Goal: Complete application form

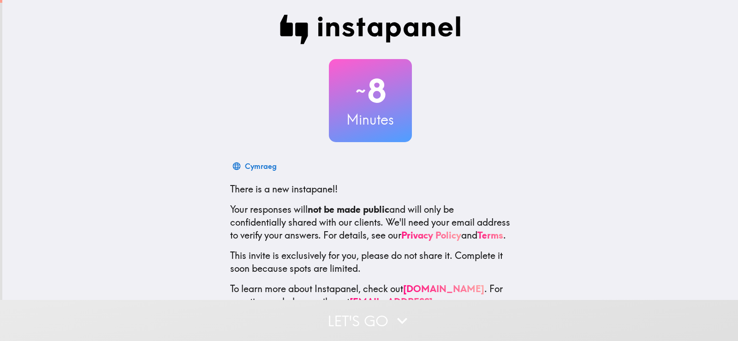
scroll to position [43, 0]
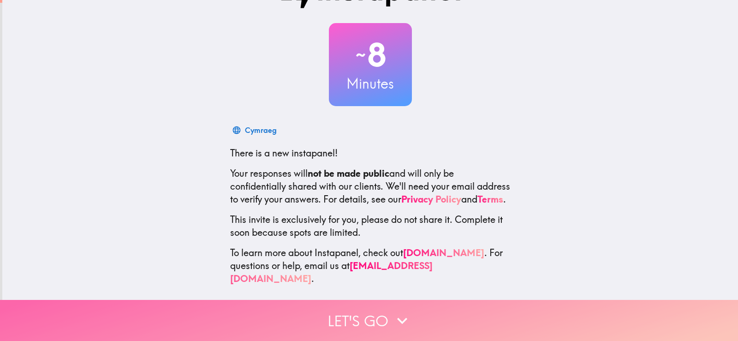
click at [392, 310] on icon "button" at bounding box center [402, 320] width 20 height 20
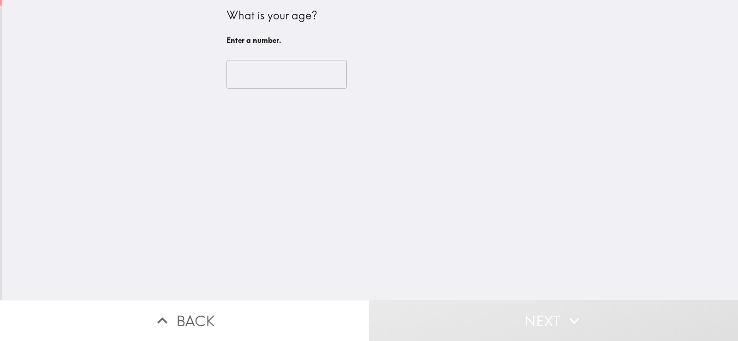
click at [281, 83] on input "number" at bounding box center [286, 74] width 120 height 29
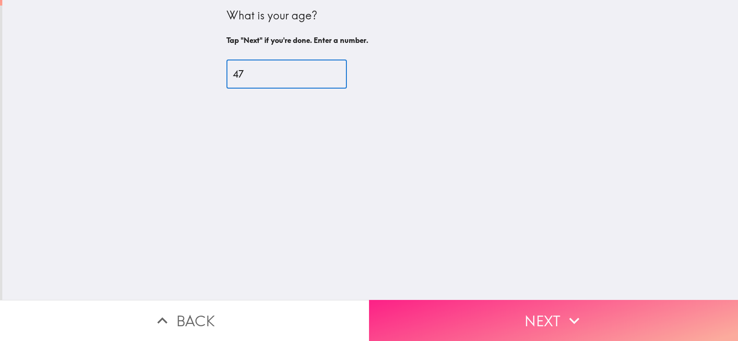
type input "47"
click at [508, 300] on button "Next" at bounding box center [553, 320] width 369 height 41
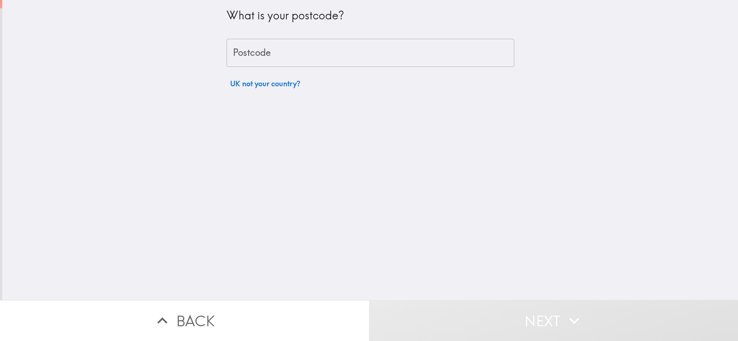
click at [346, 59] on input "Postcode" at bounding box center [370, 53] width 288 height 29
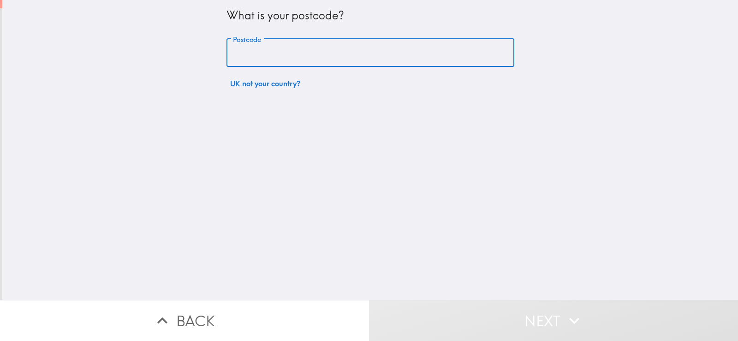
type input "LE12 9HE"
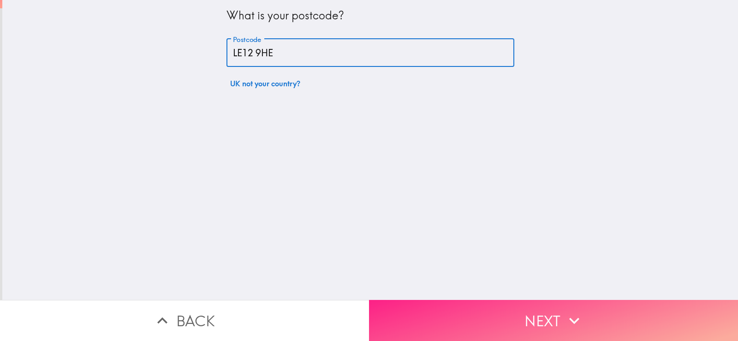
click at [527, 309] on button "Next" at bounding box center [553, 320] width 369 height 41
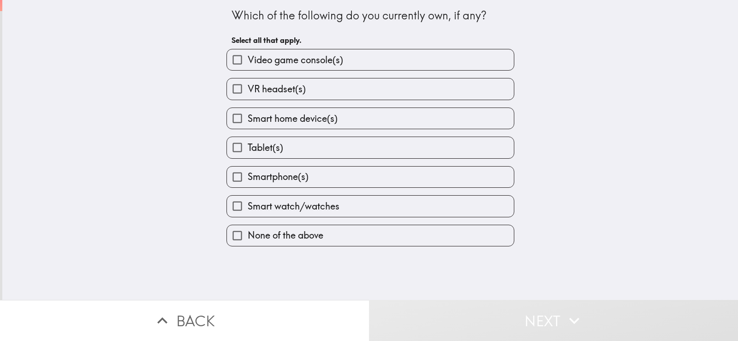
click at [323, 174] on label "Smartphone(s)" at bounding box center [370, 176] width 287 height 21
click at [248, 174] on input "Smartphone(s)" at bounding box center [237, 176] width 21 height 21
checkbox input "true"
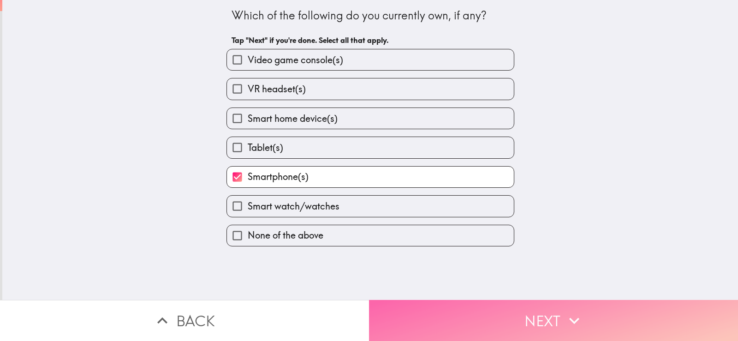
click at [557, 315] on button "Next" at bounding box center [553, 320] width 369 height 41
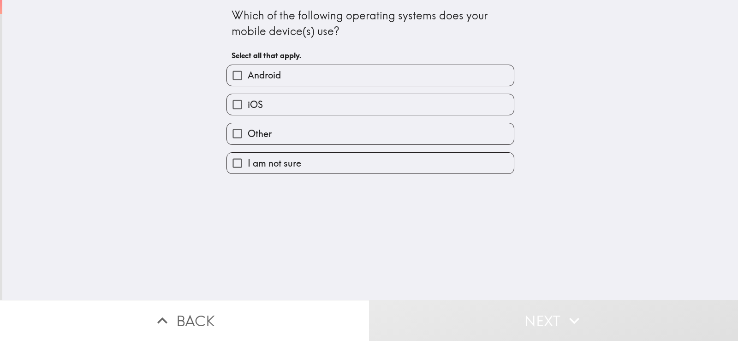
click at [363, 72] on label "Android" at bounding box center [370, 75] width 287 height 21
click at [248, 72] on input "Android" at bounding box center [237, 75] width 21 height 21
checkbox input "true"
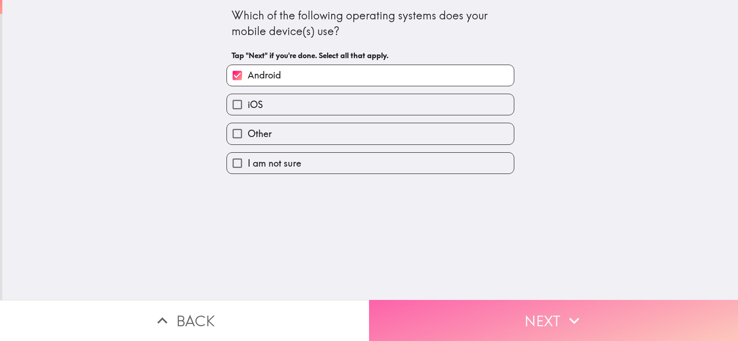
click at [542, 323] on button "Next" at bounding box center [553, 320] width 369 height 41
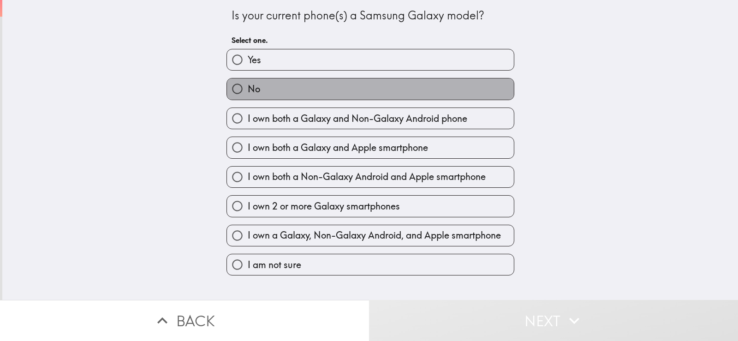
click at [386, 86] on label "No" at bounding box center [370, 88] width 287 height 21
click at [248, 86] on input "No" at bounding box center [237, 88] width 21 height 21
radio input "true"
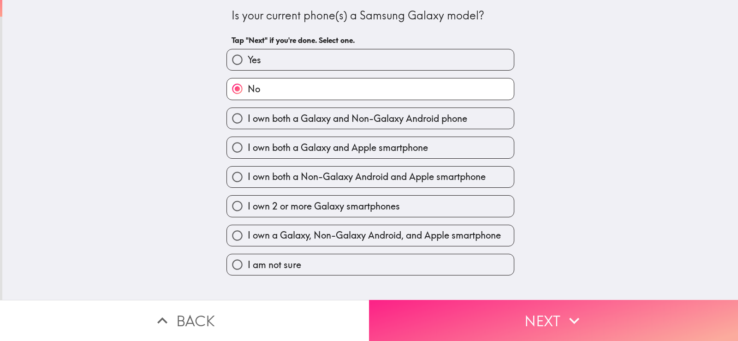
click at [530, 320] on button "Next" at bounding box center [553, 320] width 369 height 41
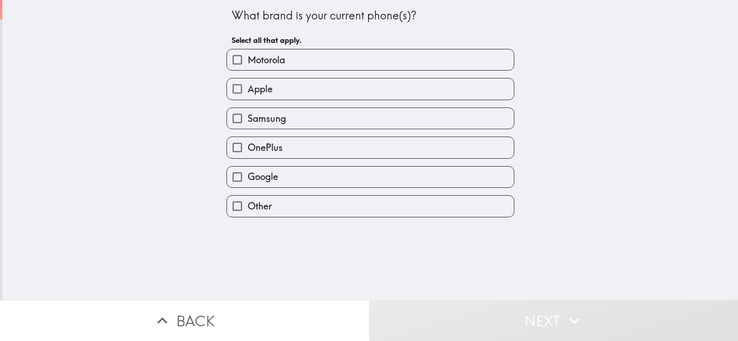
click at [368, 68] on label "Motorola" at bounding box center [370, 59] width 287 height 21
click at [248, 68] on input "Motorola" at bounding box center [237, 59] width 21 height 21
checkbox input "true"
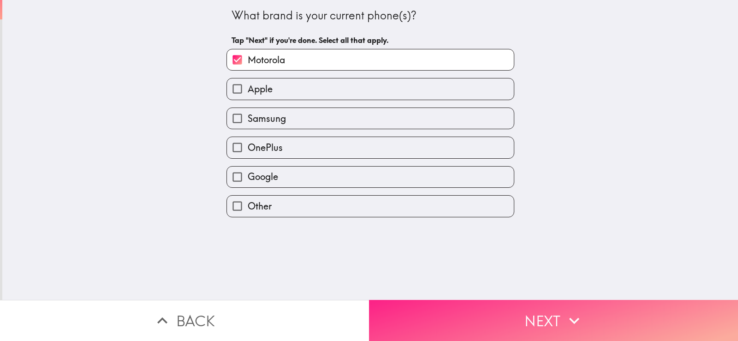
click at [553, 302] on button "Next" at bounding box center [553, 320] width 369 height 41
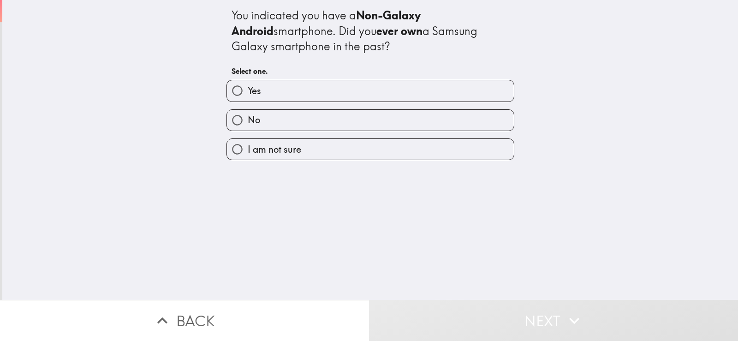
click at [381, 93] on label "Yes" at bounding box center [370, 90] width 287 height 21
click at [248, 93] on input "Yes" at bounding box center [237, 90] width 21 height 21
radio input "true"
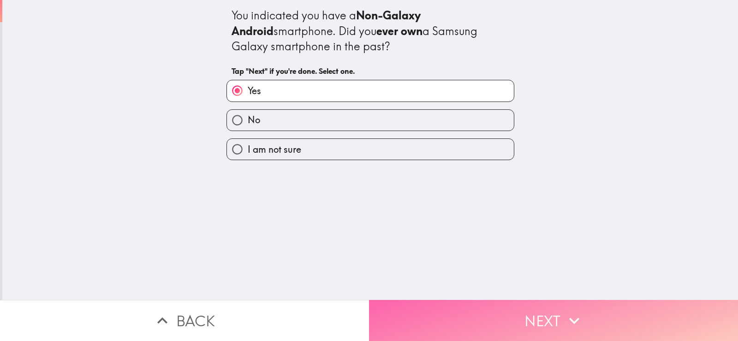
click at [526, 300] on button "Next" at bounding box center [553, 320] width 369 height 41
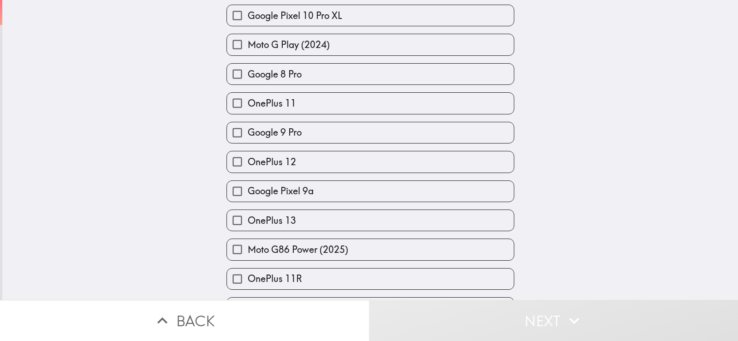
scroll to position [992, 0]
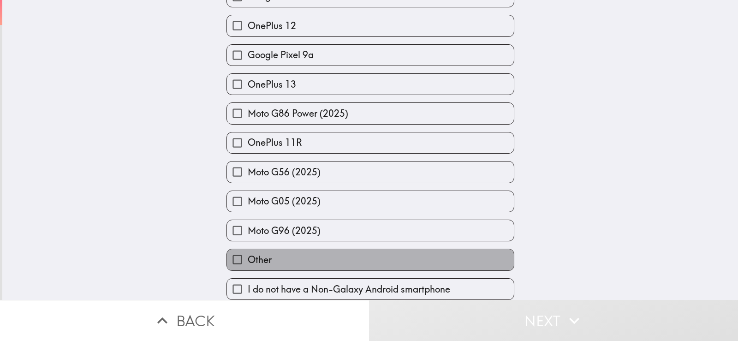
click at [309, 250] on label "Other" at bounding box center [370, 259] width 287 height 21
click at [248, 250] on input "Other" at bounding box center [237, 259] width 21 height 21
checkbox input "true"
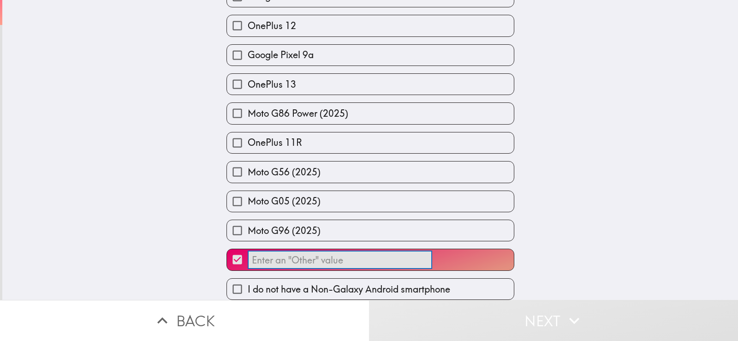
click at [309, 251] on input "​" at bounding box center [340, 260] width 184 height 18
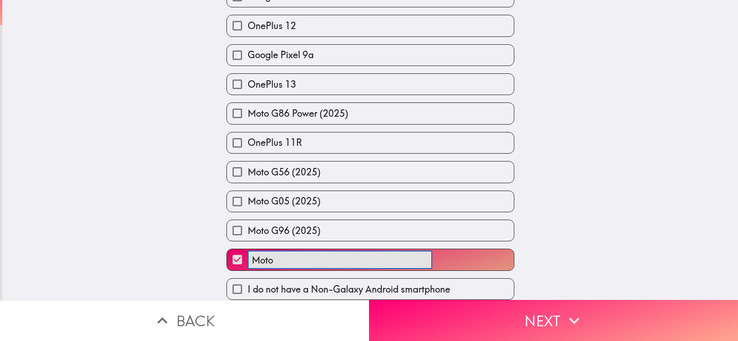
click at [227, 249] on button "Moto ​" at bounding box center [370, 259] width 287 height 21
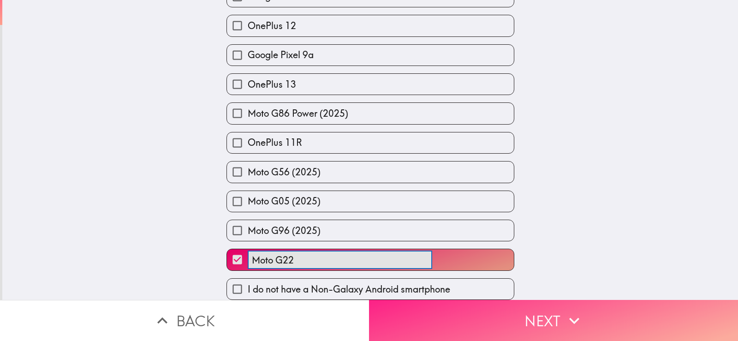
type input "Moto G22"
click at [550, 300] on button "Next" at bounding box center [553, 320] width 369 height 41
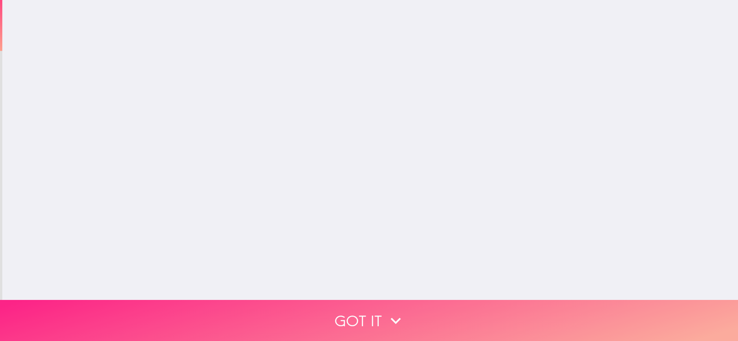
scroll to position [0, 0]
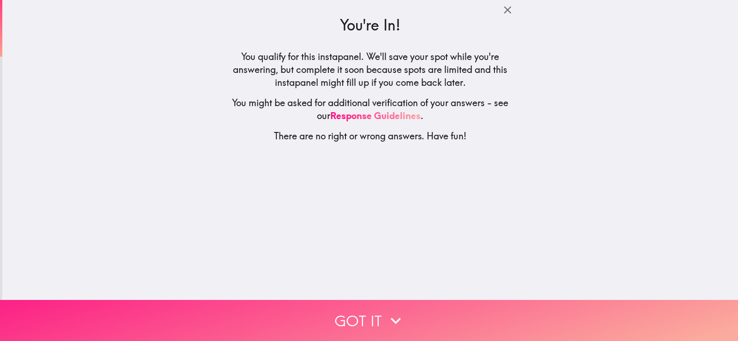
click at [386, 310] on icon "button" at bounding box center [395, 320] width 20 height 20
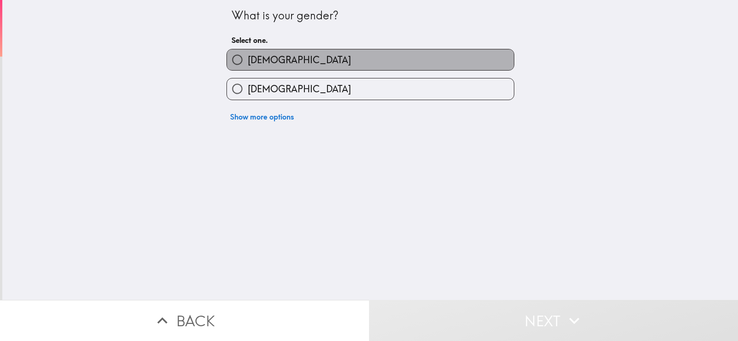
click at [393, 52] on label "[DEMOGRAPHIC_DATA]" at bounding box center [370, 59] width 287 height 21
click at [248, 52] on input "[DEMOGRAPHIC_DATA]" at bounding box center [237, 59] width 21 height 21
radio input "true"
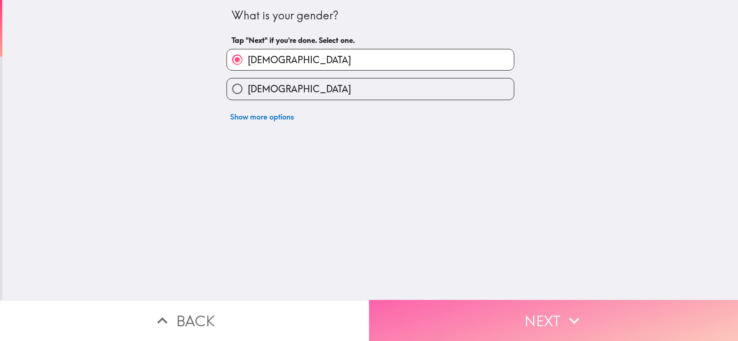
click at [489, 308] on button "Next" at bounding box center [553, 320] width 369 height 41
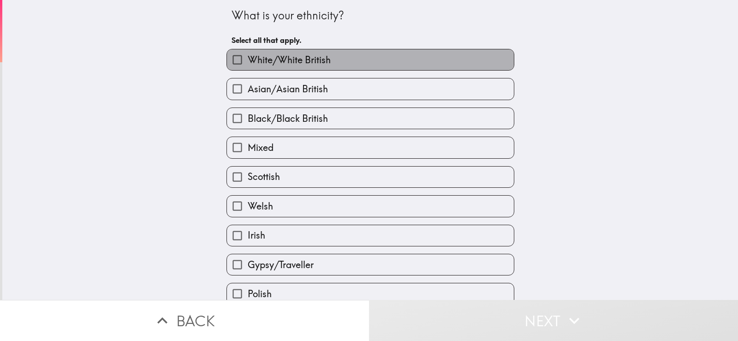
click at [373, 56] on label "White/White British" at bounding box center [370, 59] width 287 height 21
click at [248, 56] on input "White/White British" at bounding box center [237, 59] width 21 height 21
checkbox input "true"
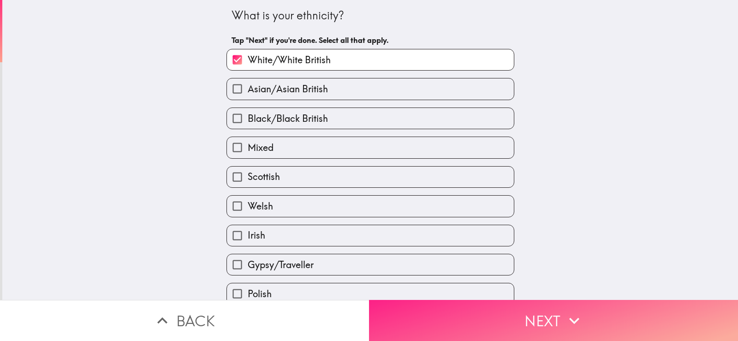
click at [537, 314] on button "Next" at bounding box center [553, 320] width 369 height 41
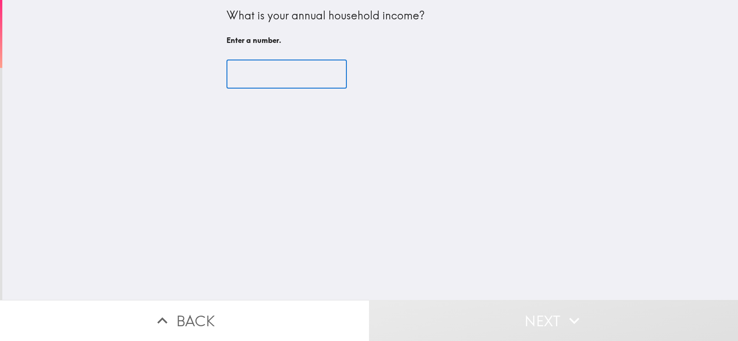
click at [300, 72] on input "number" at bounding box center [286, 74] width 120 height 29
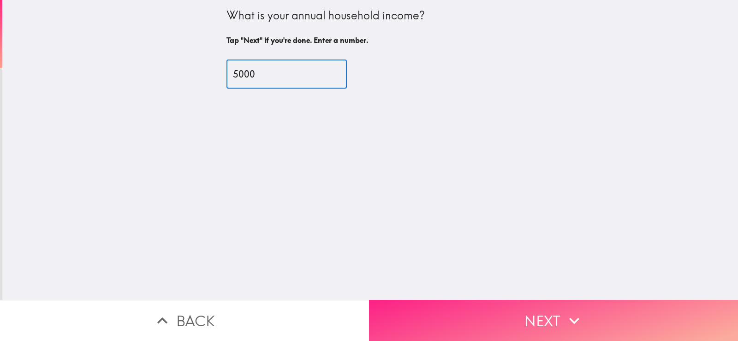
type input "5000"
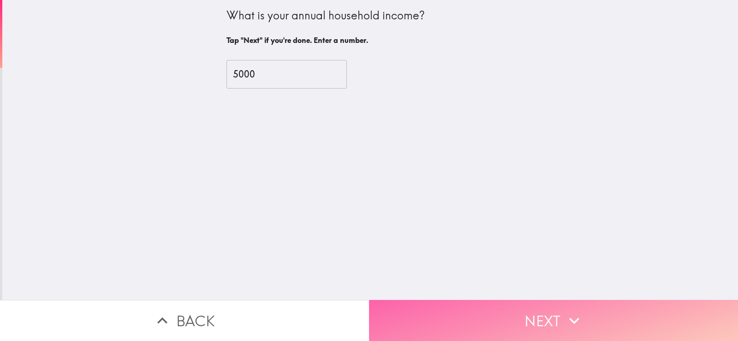
click at [561, 301] on button "Next" at bounding box center [553, 320] width 369 height 41
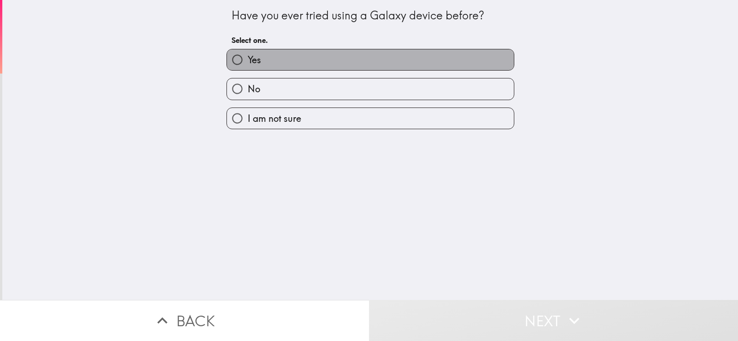
click at [390, 59] on label "Yes" at bounding box center [370, 59] width 287 height 21
click at [248, 59] on input "Yes" at bounding box center [237, 59] width 21 height 21
radio input "true"
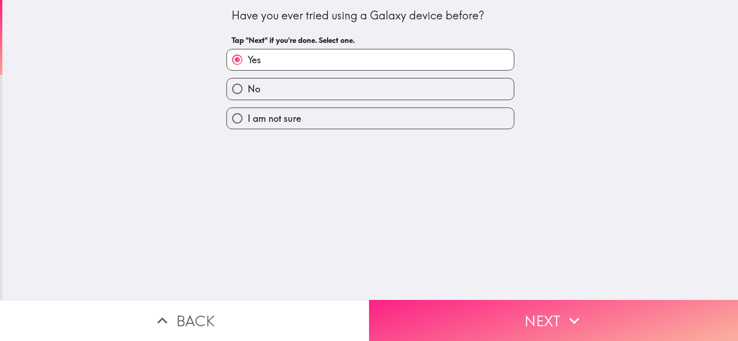
click at [557, 317] on button "Next" at bounding box center [553, 320] width 369 height 41
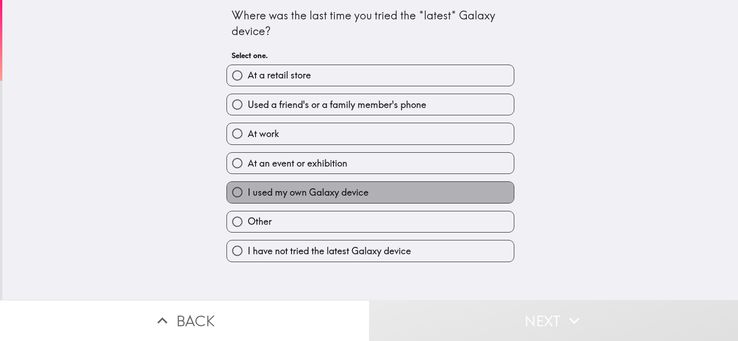
click at [347, 189] on span "I used my own Galaxy device" at bounding box center [308, 192] width 121 height 13
click at [248, 189] on input "I used my own Galaxy device" at bounding box center [237, 192] width 21 height 21
radio input "true"
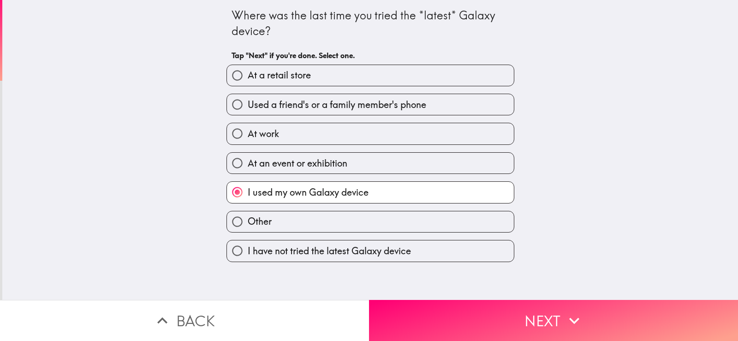
click at [391, 254] on span "I have not tried the latest Galaxy device" at bounding box center [329, 250] width 163 height 13
click at [248, 254] on input "I have not tried the latest Galaxy device" at bounding box center [237, 250] width 21 height 21
radio input "true"
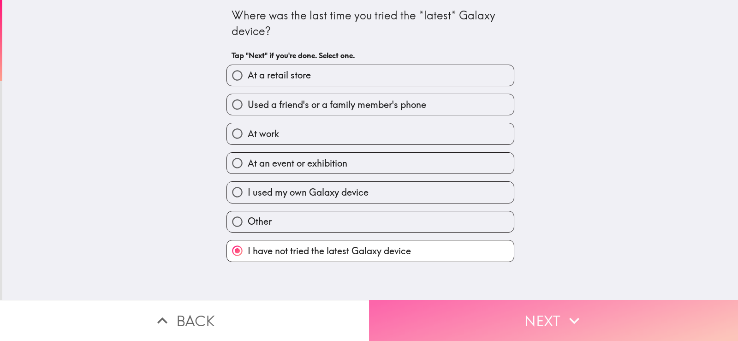
click at [542, 307] on button "Next" at bounding box center [553, 320] width 369 height 41
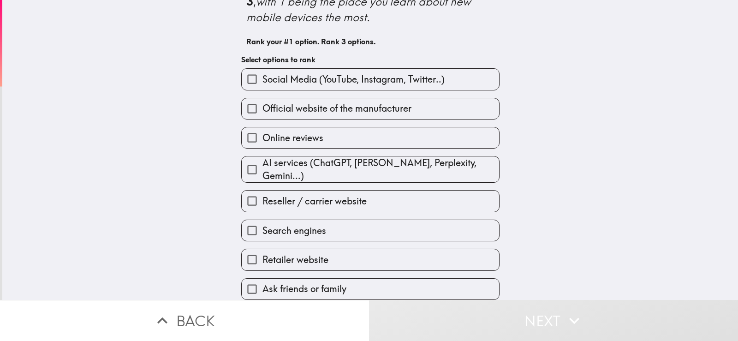
scroll to position [47, 0]
click at [380, 249] on label "Retailer website" at bounding box center [370, 259] width 257 height 21
click at [262, 249] on input "Retailer website" at bounding box center [252, 259] width 21 height 21
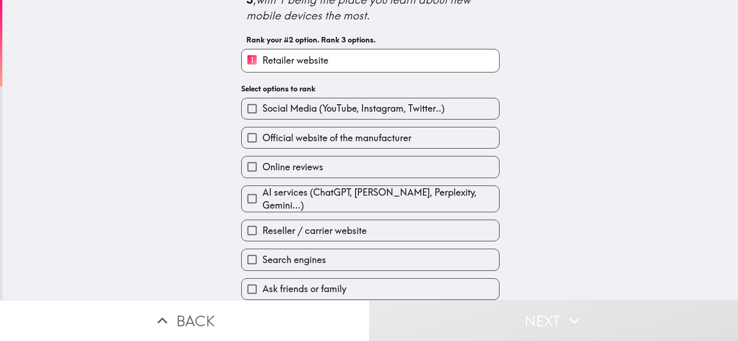
click at [380, 249] on label "Search engines" at bounding box center [370, 259] width 257 height 21
click at [262, 249] on input "Search engines" at bounding box center [252, 259] width 21 height 21
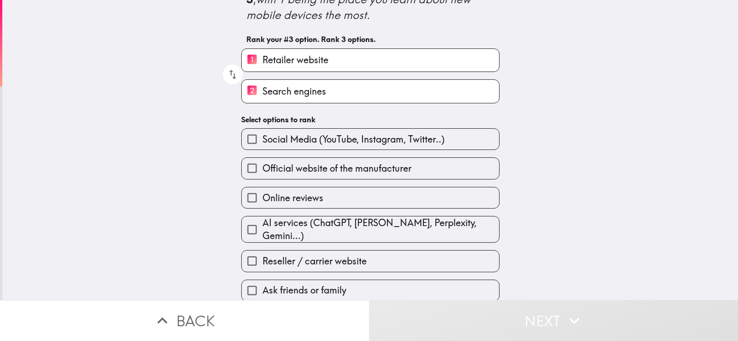
click at [374, 199] on label "Online reviews" at bounding box center [370, 197] width 257 height 21
click at [262, 199] on input "Online reviews" at bounding box center [252, 197] width 21 height 21
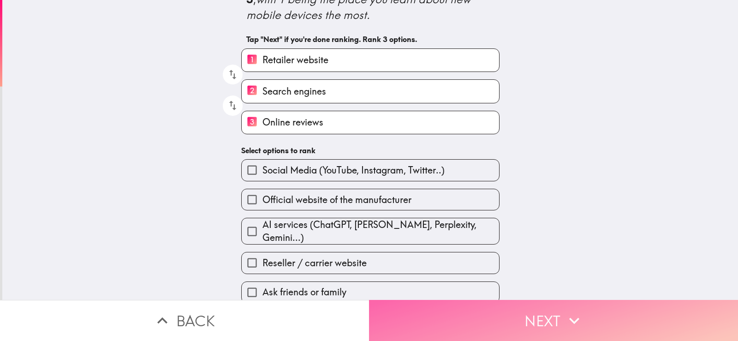
click at [541, 307] on button "Next" at bounding box center [553, 320] width 369 height 41
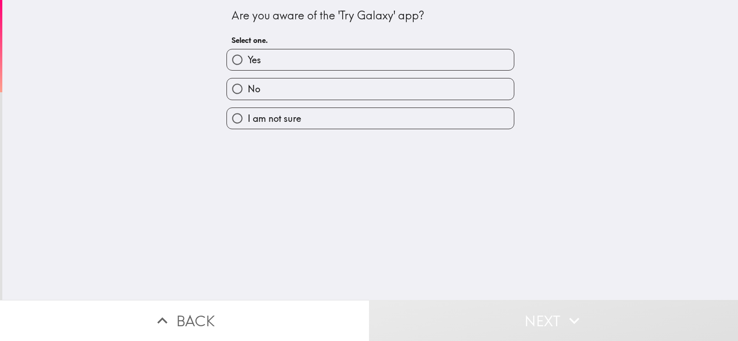
click at [349, 85] on label "No" at bounding box center [370, 88] width 287 height 21
click at [248, 85] on input "No" at bounding box center [237, 88] width 21 height 21
radio input "true"
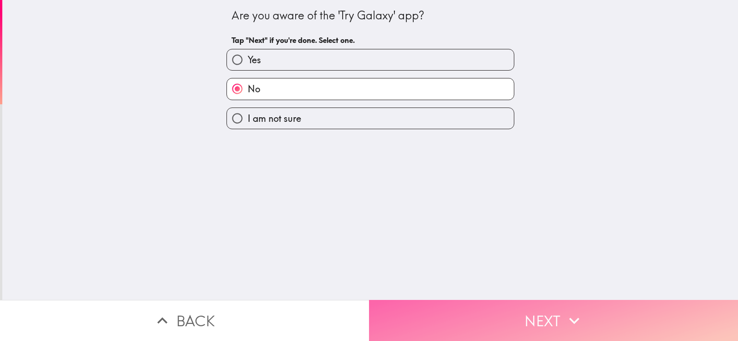
click at [531, 300] on button "Next" at bounding box center [553, 320] width 369 height 41
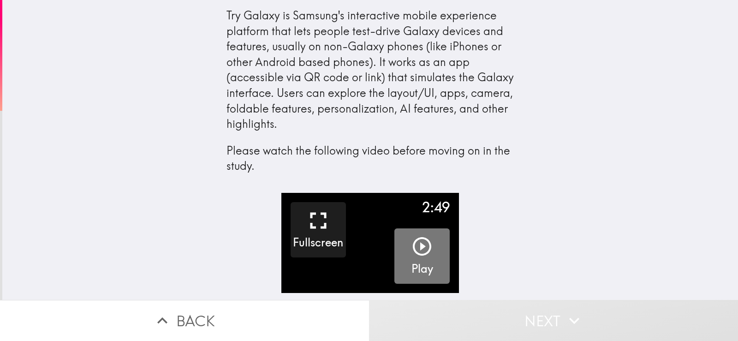
click at [412, 242] on icon "button" at bounding box center [422, 246] width 22 height 22
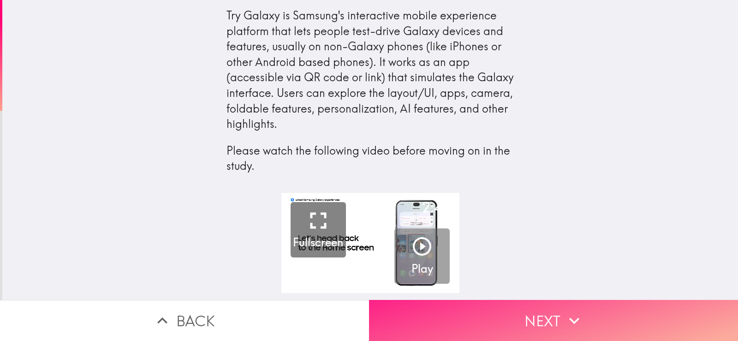
click at [540, 329] on button "Next" at bounding box center [553, 320] width 369 height 41
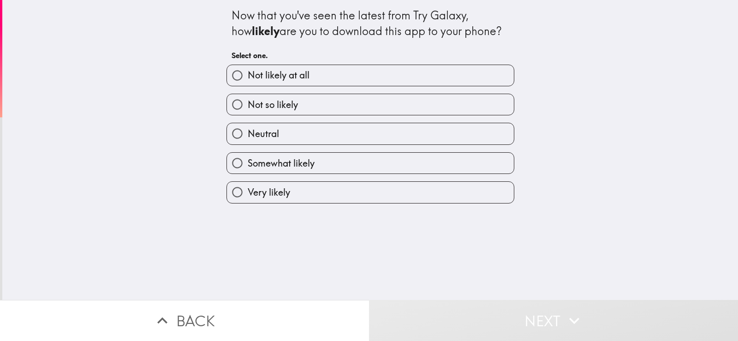
click at [363, 136] on label "Neutral" at bounding box center [370, 133] width 287 height 21
click at [248, 136] on input "Neutral" at bounding box center [237, 133] width 21 height 21
radio input "true"
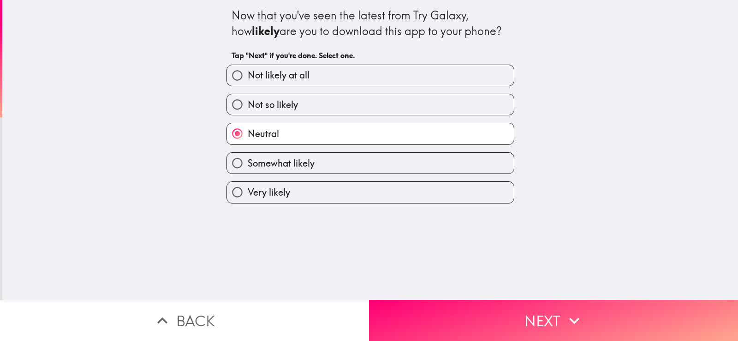
click at [355, 83] on label "Not likely at all" at bounding box center [370, 75] width 287 height 21
click at [248, 83] on input "Not likely at all" at bounding box center [237, 75] width 21 height 21
radio input "true"
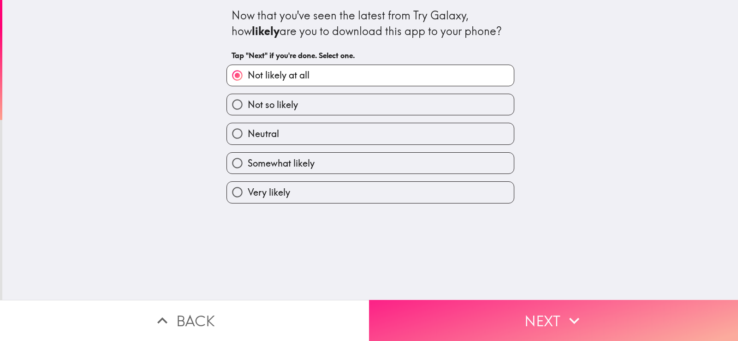
click at [525, 323] on button "Next" at bounding box center [553, 320] width 369 height 41
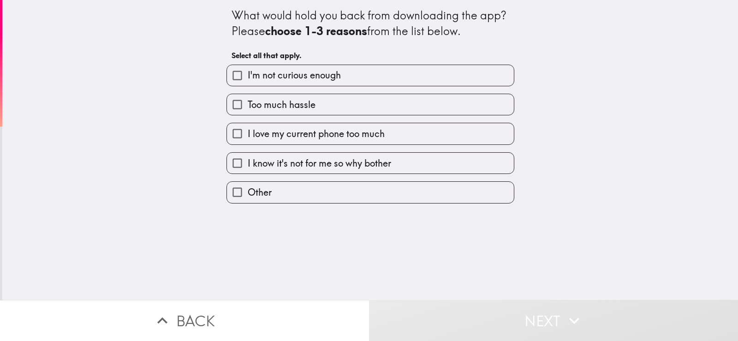
click at [355, 83] on label "I'm not curious enough" at bounding box center [370, 75] width 287 height 21
click at [248, 83] on input "I'm not curious enough" at bounding box center [237, 75] width 21 height 21
checkbox input "true"
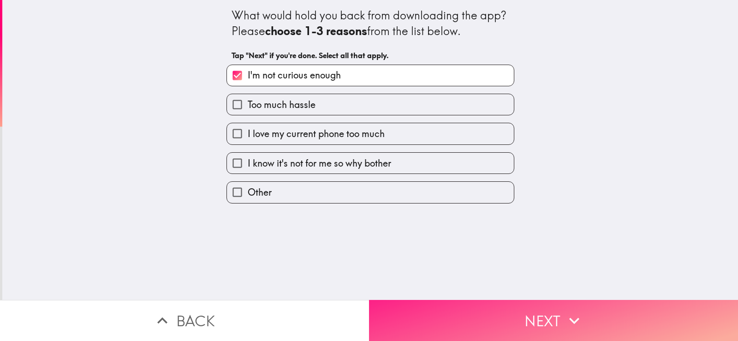
click at [536, 312] on button "Next" at bounding box center [553, 320] width 369 height 41
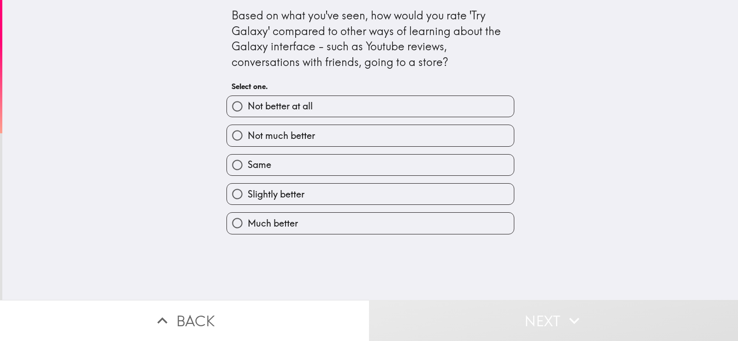
click at [358, 177] on div "Slightly better" at bounding box center [366, 190] width 295 height 29
click at [361, 167] on label "Same" at bounding box center [370, 164] width 287 height 21
click at [248, 167] on input "Same" at bounding box center [237, 164] width 21 height 21
radio input "true"
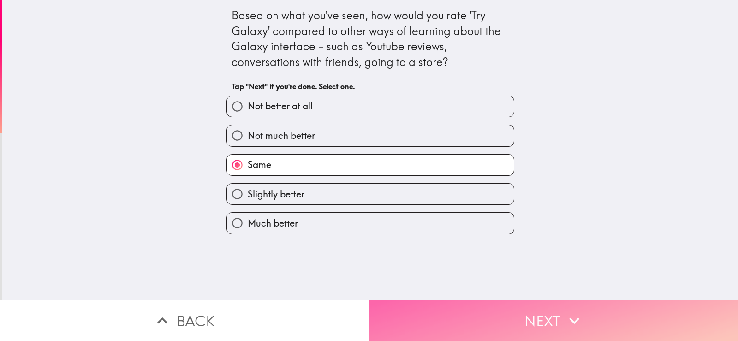
click at [510, 302] on button "Next" at bounding box center [553, 320] width 369 height 41
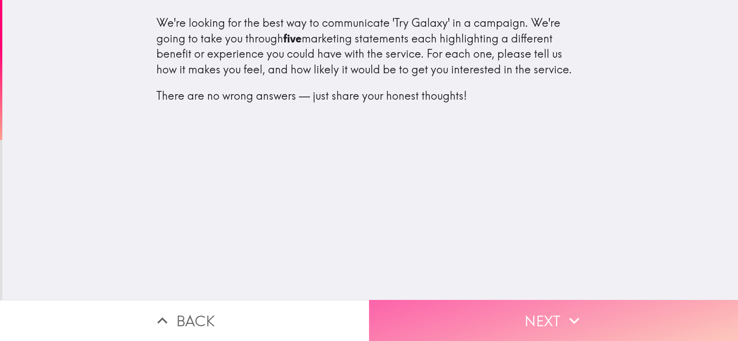
click at [545, 310] on button "Next" at bounding box center [553, 320] width 369 height 41
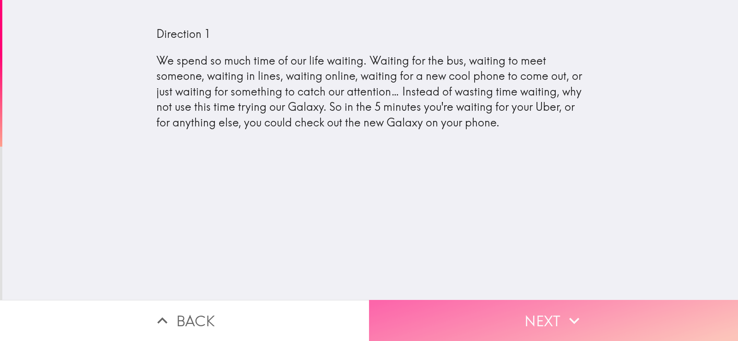
click at [532, 326] on button "Next" at bounding box center [553, 320] width 369 height 41
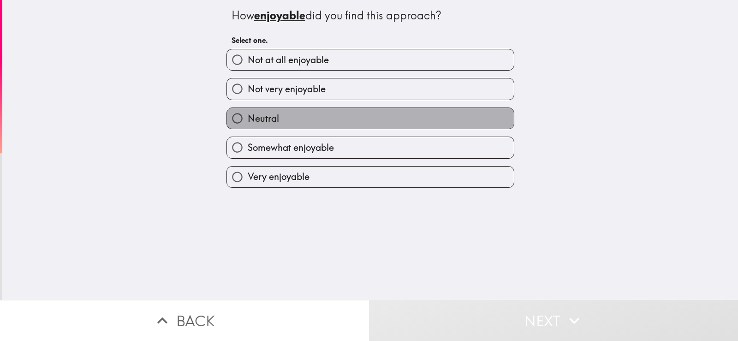
click at [375, 119] on label "Neutral" at bounding box center [370, 118] width 287 height 21
click at [248, 119] on input "Neutral" at bounding box center [237, 118] width 21 height 21
radio input "true"
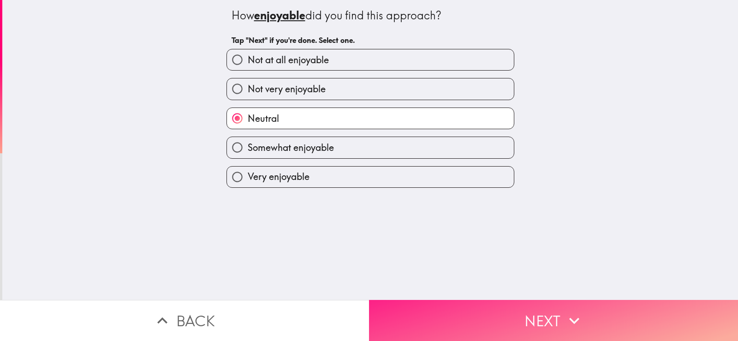
click at [500, 317] on button "Next" at bounding box center [553, 320] width 369 height 41
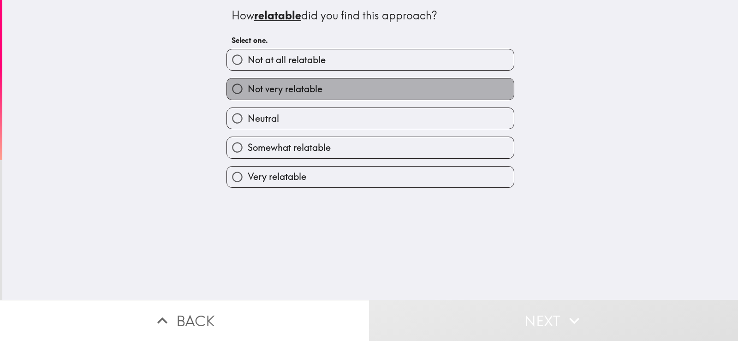
click at [410, 91] on label "Not very relatable" at bounding box center [370, 88] width 287 height 21
click at [248, 91] on input "Not very relatable" at bounding box center [237, 88] width 21 height 21
radio input "true"
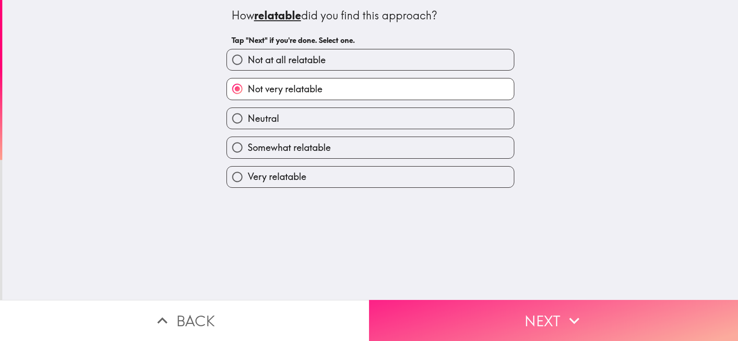
click at [531, 309] on button "Next" at bounding box center [553, 320] width 369 height 41
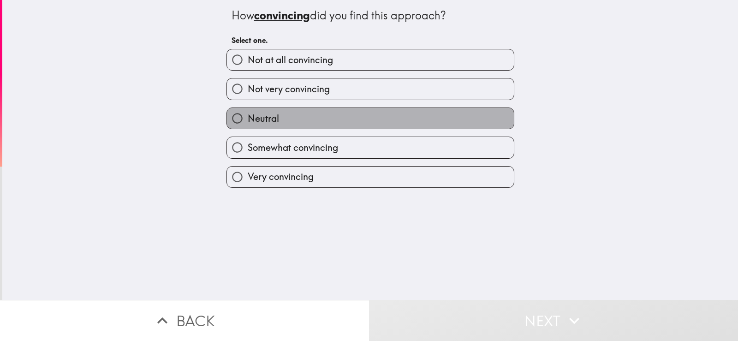
click at [395, 119] on label "Neutral" at bounding box center [370, 118] width 287 height 21
click at [248, 119] on input "Neutral" at bounding box center [237, 118] width 21 height 21
radio input "true"
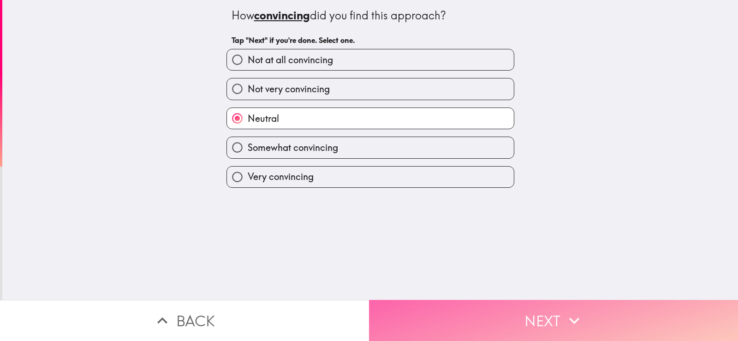
click at [517, 316] on button "Next" at bounding box center [553, 320] width 369 height 41
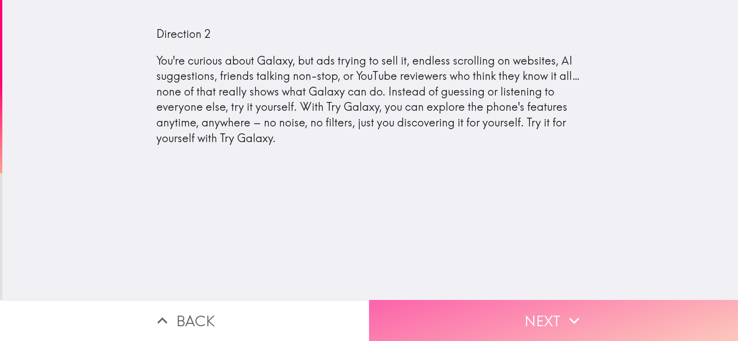
click at [549, 305] on button "Next" at bounding box center [553, 320] width 369 height 41
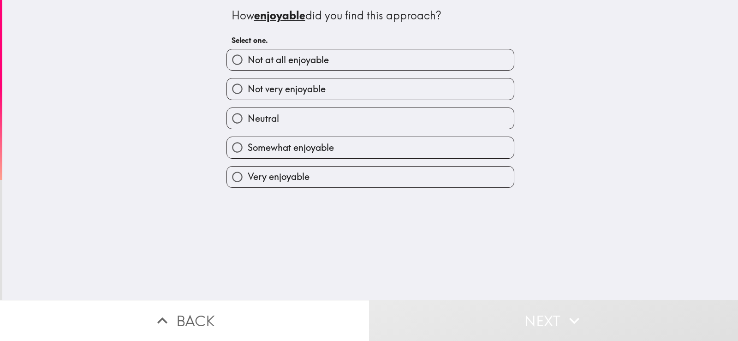
click at [395, 104] on div "Neutral" at bounding box center [366, 114] width 295 height 29
click at [395, 110] on label "Neutral" at bounding box center [370, 118] width 287 height 21
click at [248, 110] on input "Neutral" at bounding box center [237, 118] width 21 height 21
radio input "true"
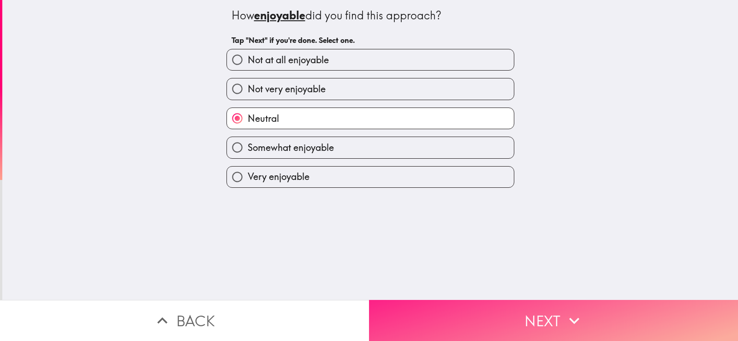
click at [535, 308] on button "Next" at bounding box center [553, 320] width 369 height 41
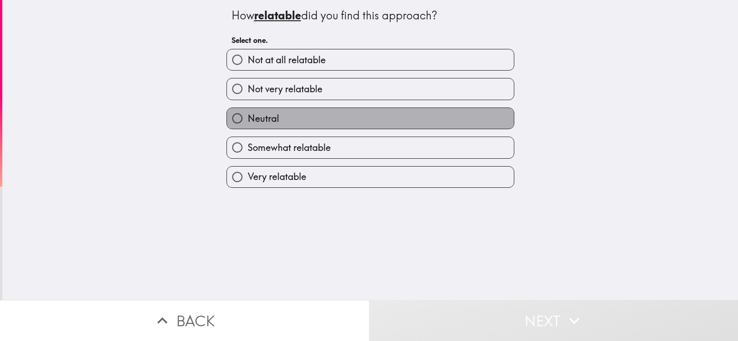
click at [427, 116] on label "Neutral" at bounding box center [370, 118] width 287 height 21
click at [248, 116] on input "Neutral" at bounding box center [237, 118] width 21 height 21
radio input "true"
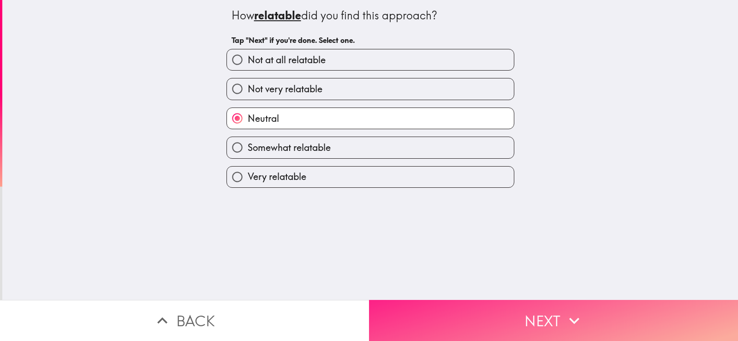
click at [541, 312] on button "Next" at bounding box center [553, 320] width 369 height 41
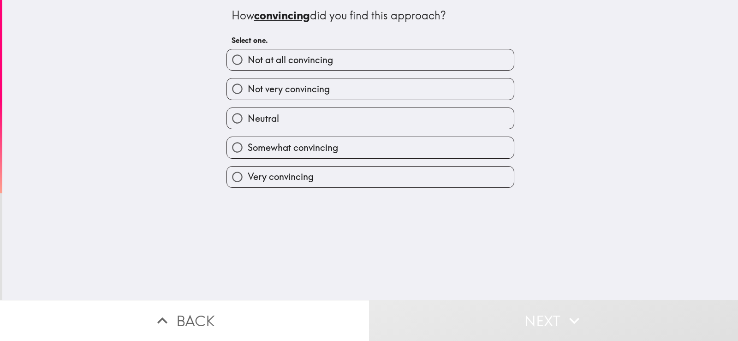
click at [438, 121] on label "Neutral" at bounding box center [370, 118] width 287 height 21
click at [248, 121] on input "Neutral" at bounding box center [237, 118] width 21 height 21
radio input "true"
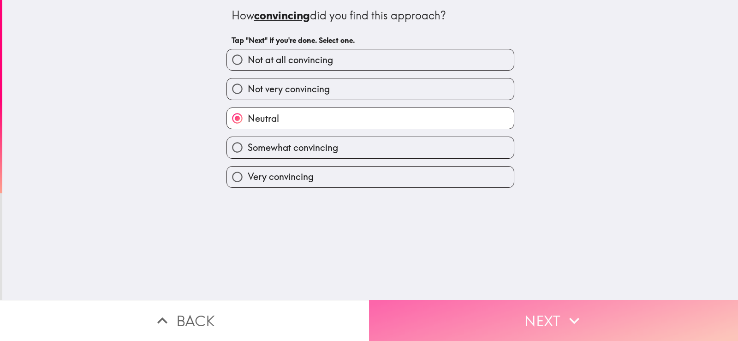
click at [540, 302] on button "Next" at bounding box center [553, 320] width 369 height 41
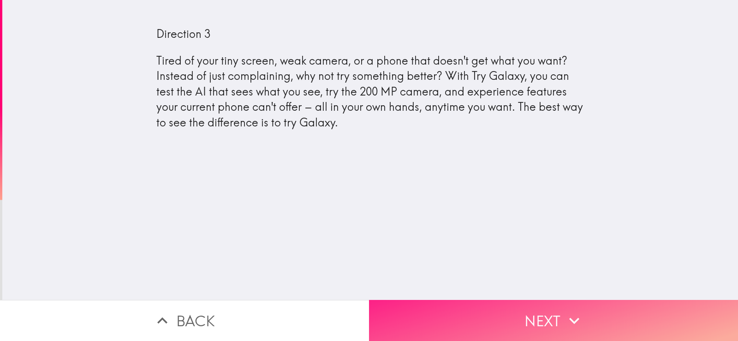
click at [534, 313] on button "Next" at bounding box center [553, 320] width 369 height 41
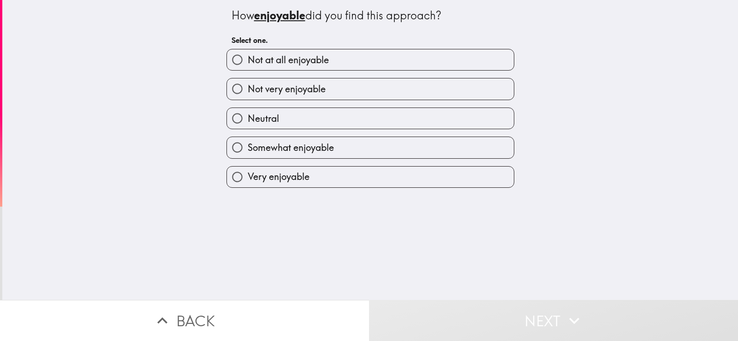
click at [405, 122] on label "Neutral" at bounding box center [370, 118] width 287 height 21
click at [248, 122] on input "Neutral" at bounding box center [237, 118] width 21 height 21
radio input "true"
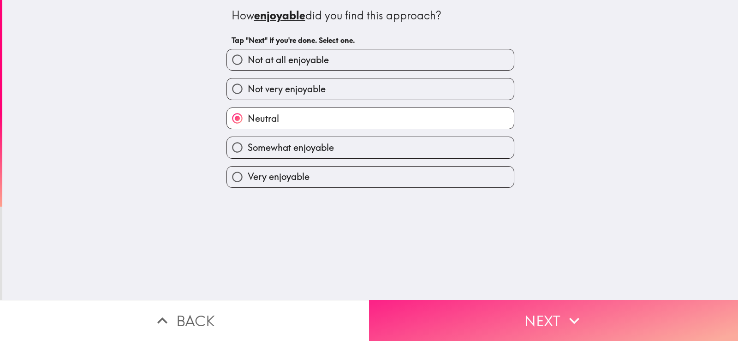
click at [550, 307] on button "Next" at bounding box center [553, 320] width 369 height 41
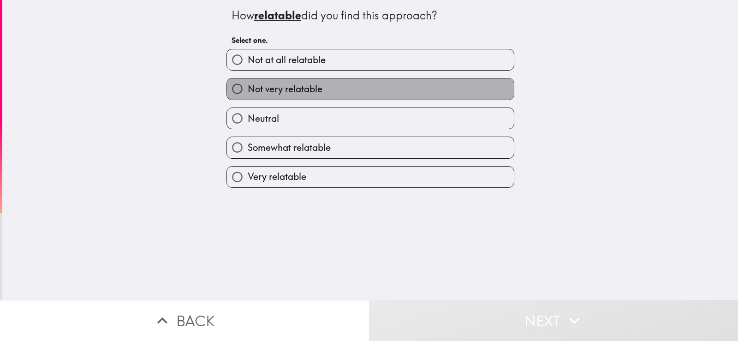
click at [416, 93] on label "Not very relatable" at bounding box center [370, 88] width 287 height 21
click at [248, 93] on input "Not very relatable" at bounding box center [237, 88] width 21 height 21
radio input "true"
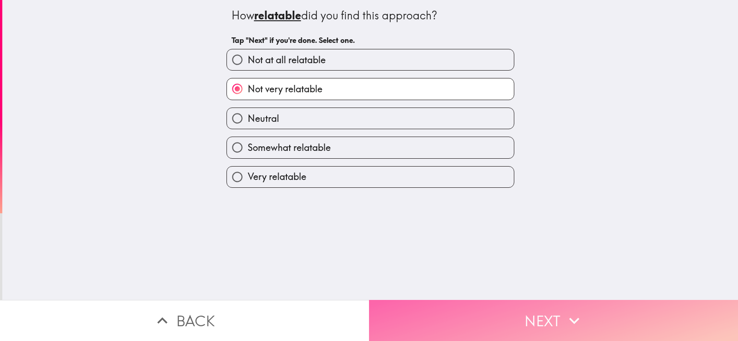
click at [533, 300] on button "Next" at bounding box center [553, 320] width 369 height 41
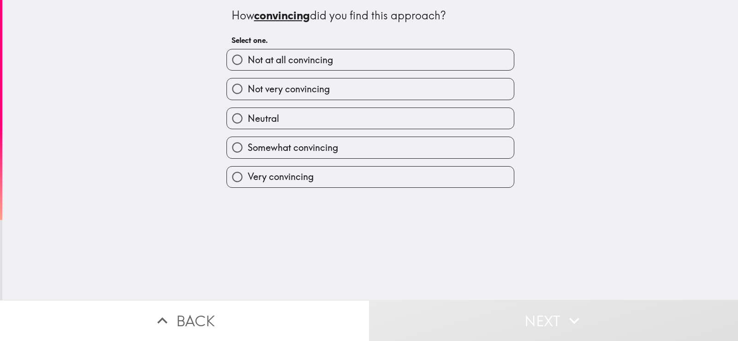
click at [417, 95] on label "Not very convincing" at bounding box center [370, 88] width 287 height 21
click at [248, 95] on input "Not very convincing" at bounding box center [237, 88] width 21 height 21
radio input "true"
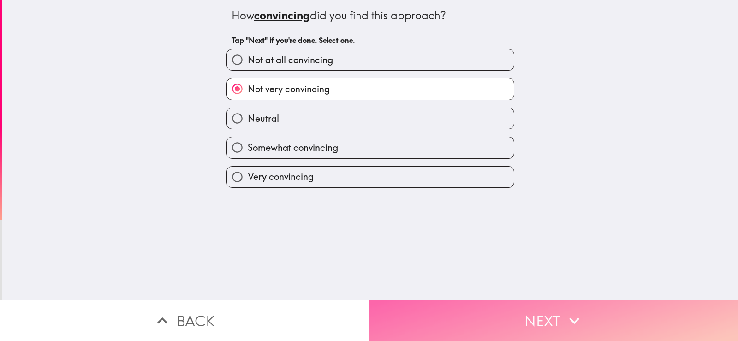
click at [519, 308] on button "Next" at bounding box center [553, 320] width 369 height 41
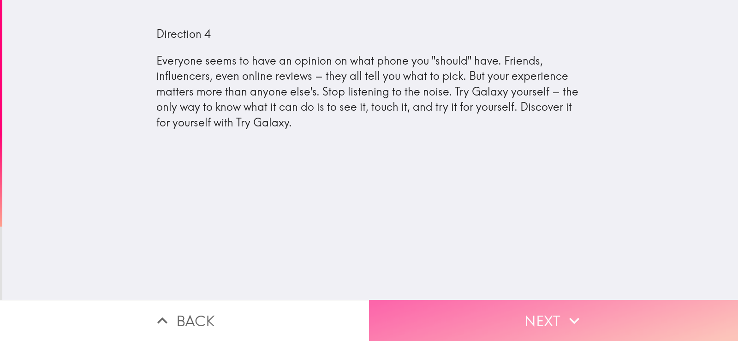
click at [527, 305] on button "Next" at bounding box center [553, 320] width 369 height 41
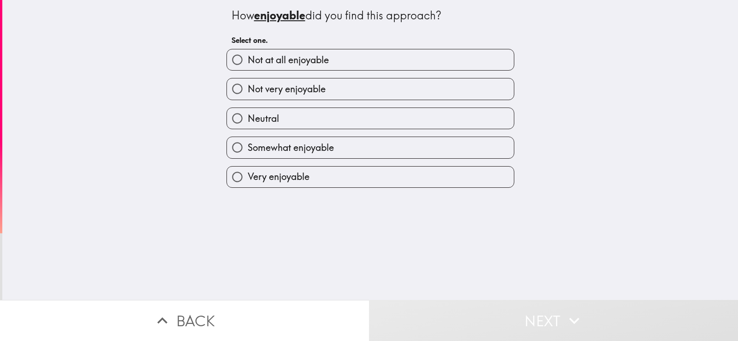
click at [387, 118] on label "Neutral" at bounding box center [370, 118] width 287 height 21
click at [248, 118] on input "Neutral" at bounding box center [237, 118] width 21 height 21
radio input "true"
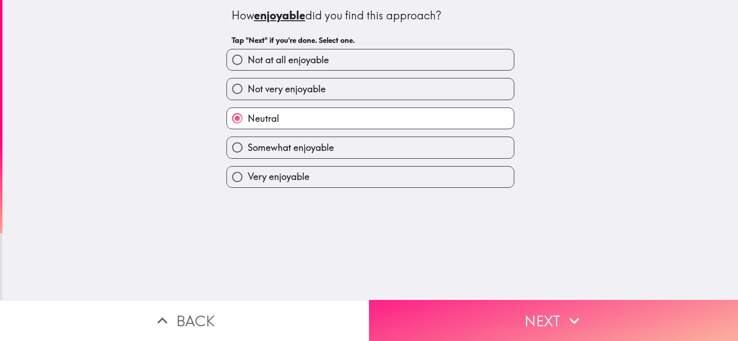
click at [523, 309] on button "Next" at bounding box center [553, 320] width 369 height 41
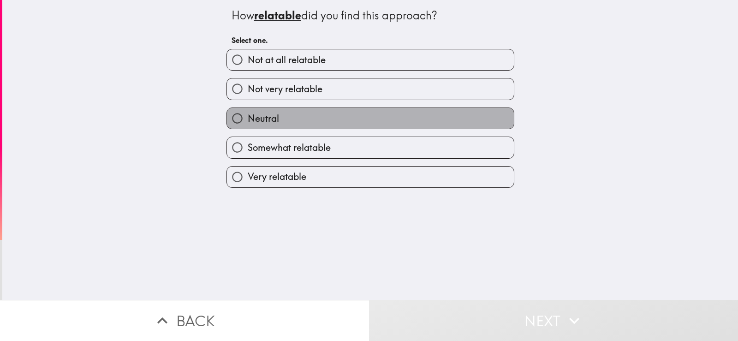
click at [395, 117] on label "Neutral" at bounding box center [370, 118] width 287 height 21
click at [248, 117] on input "Neutral" at bounding box center [237, 118] width 21 height 21
radio input "true"
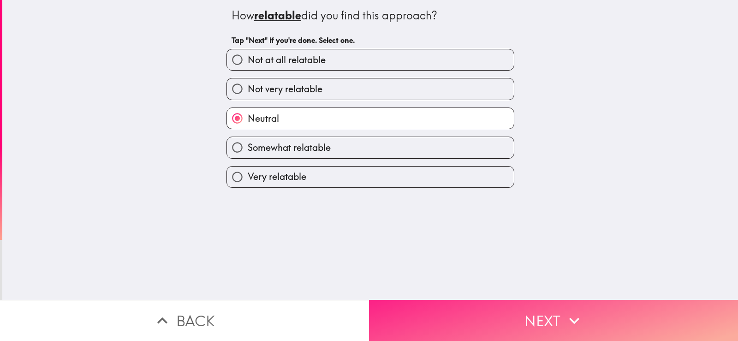
click at [517, 314] on button "Next" at bounding box center [553, 320] width 369 height 41
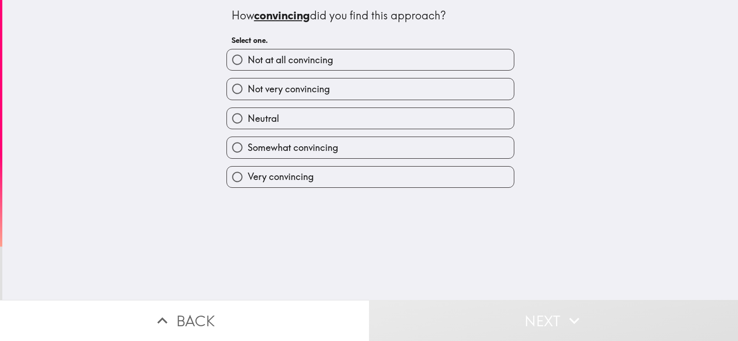
click at [452, 121] on label "Neutral" at bounding box center [370, 118] width 287 height 21
click at [248, 121] on input "Neutral" at bounding box center [237, 118] width 21 height 21
radio input "true"
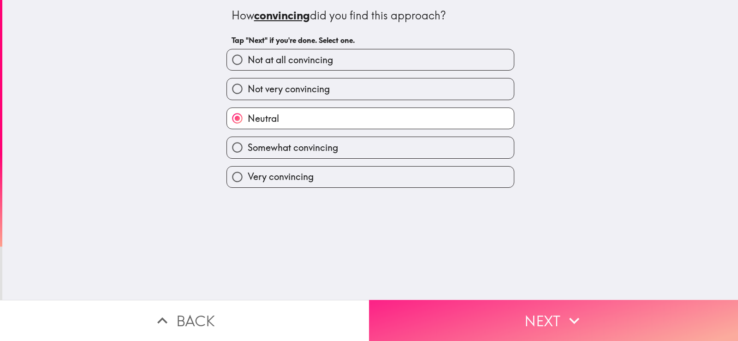
click at [521, 308] on button "Next" at bounding box center [553, 320] width 369 height 41
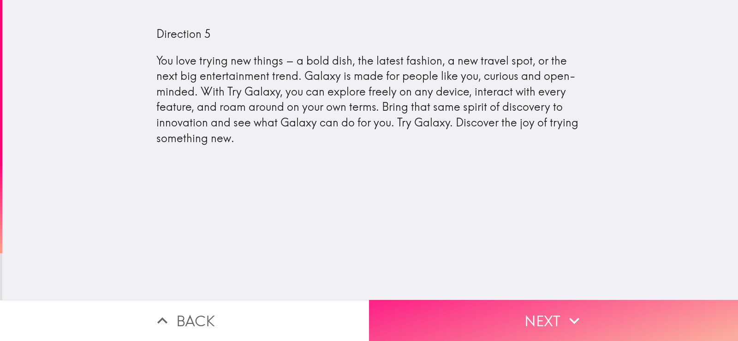
click at [564, 314] on icon "button" at bounding box center [574, 320] width 20 height 20
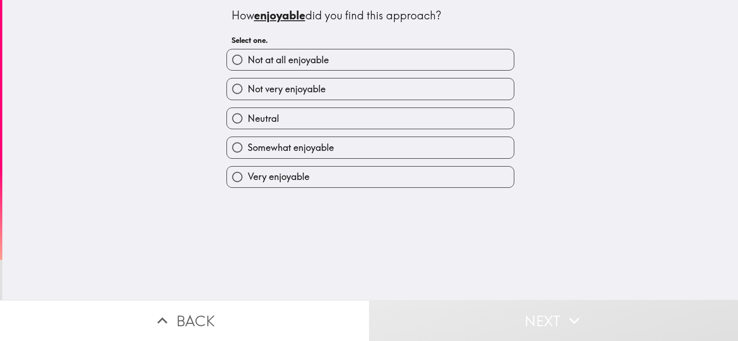
click at [419, 103] on div "Neutral" at bounding box center [366, 114] width 295 height 29
click at [421, 112] on label "Neutral" at bounding box center [370, 118] width 287 height 21
click at [248, 112] on input "Neutral" at bounding box center [237, 118] width 21 height 21
radio input "true"
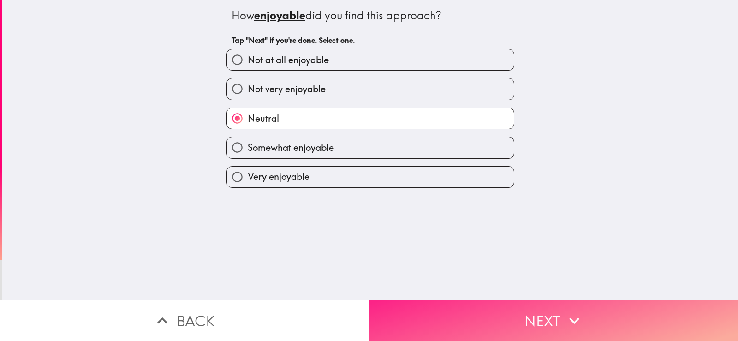
click at [528, 301] on button "Next" at bounding box center [553, 320] width 369 height 41
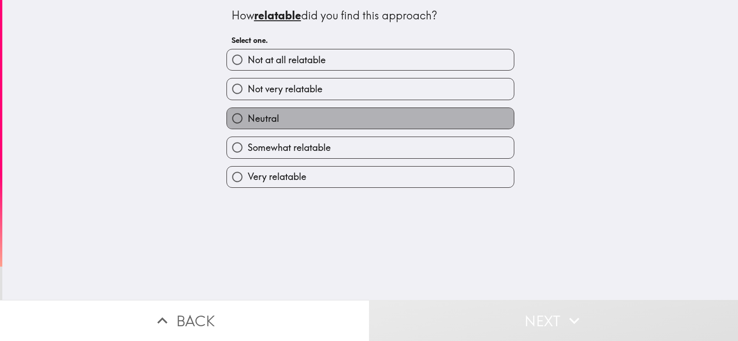
click at [430, 118] on label "Neutral" at bounding box center [370, 118] width 287 height 21
click at [248, 118] on input "Neutral" at bounding box center [237, 118] width 21 height 21
radio input "true"
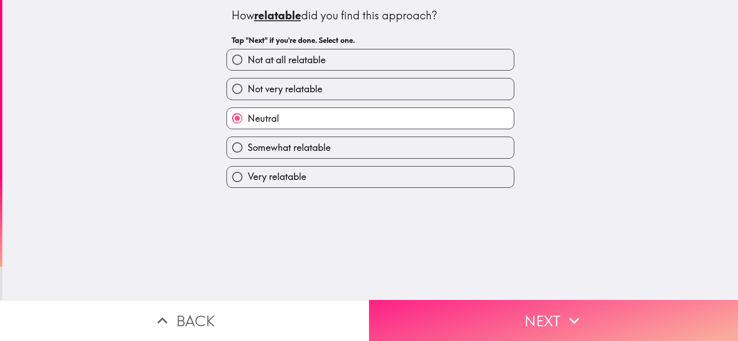
click at [516, 302] on button "Next" at bounding box center [553, 320] width 369 height 41
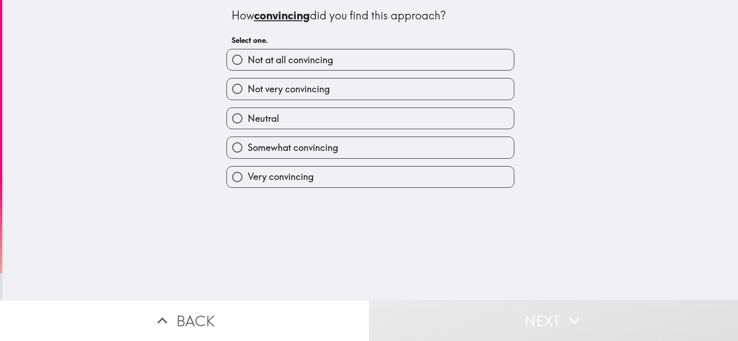
click at [432, 93] on label "Not very convincing" at bounding box center [370, 88] width 287 height 21
click at [248, 93] on input "Not very convincing" at bounding box center [237, 88] width 21 height 21
radio input "true"
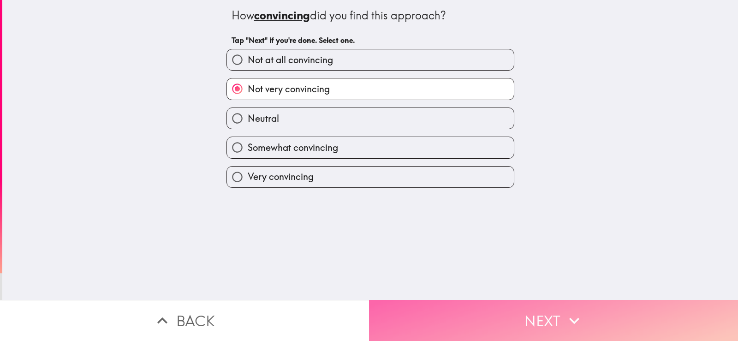
click at [546, 318] on button "Next" at bounding box center [553, 320] width 369 height 41
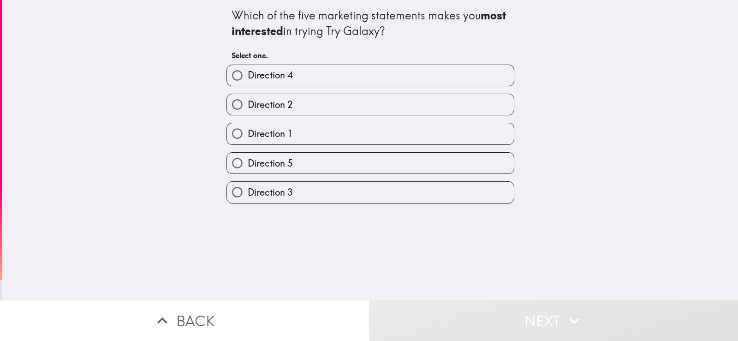
click at [416, 105] on label "Direction 2" at bounding box center [370, 104] width 287 height 21
click at [248, 105] on input "Direction 2" at bounding box center [237, 104] width 21 height 21
radio input "true"
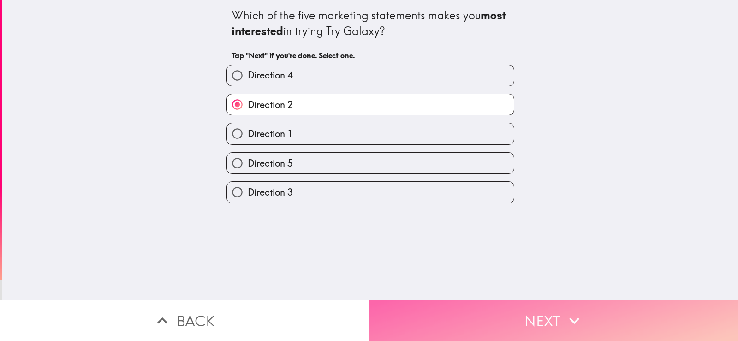
click at [542, 320] on button "Next" at bounding box center [553, 320] width 369 height 41
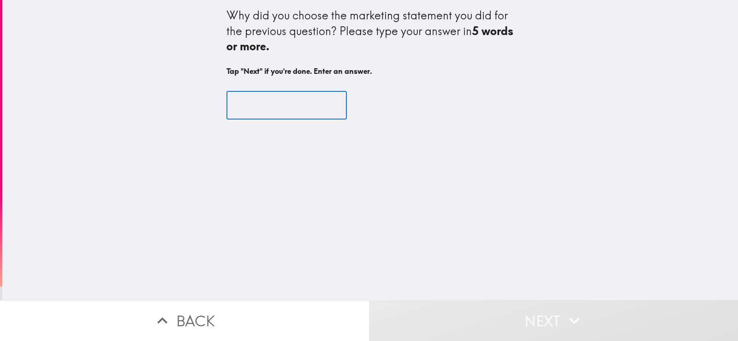
click at [297, 100] on input "text" at bounding box center [286, 105] width 120 height 29
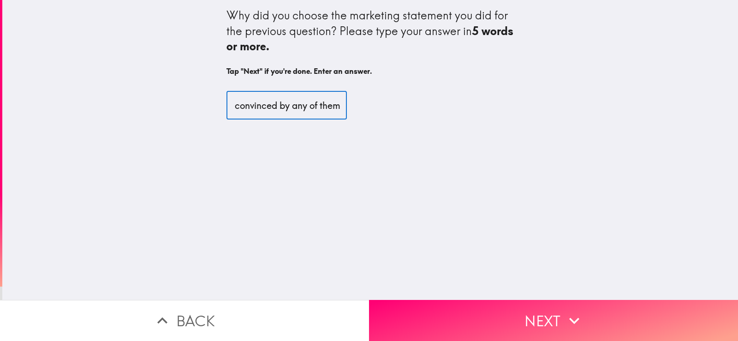
scroll to position [0, 38]
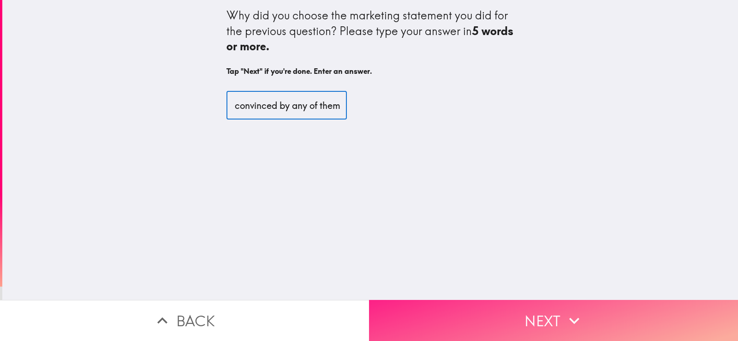
type input "I'm not convinced by any of them"
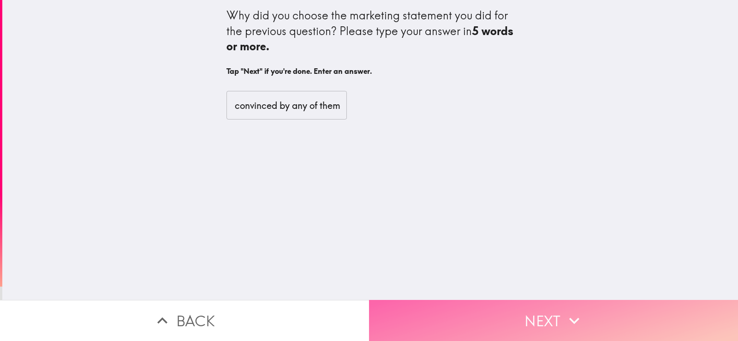
click at [539, 309] on button "Next" at bounding box center [553, 320] width 369 height 41
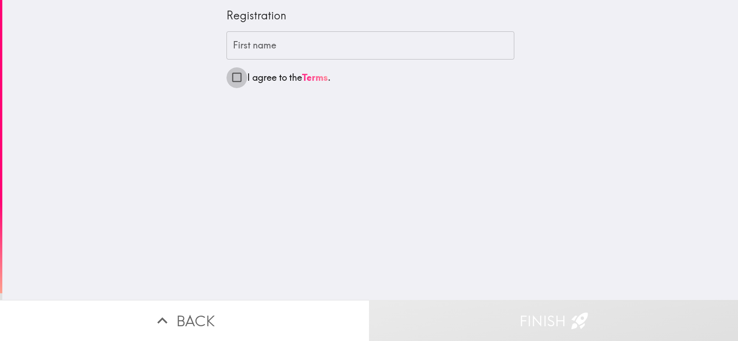
click at [233, 77] on input "I agree to the Terms ." at bounding box center [236, 77] width 21 height 21
checkbox input "true"
click at [264, 40] on input "First name" at bounding box center [370, 45] width 288 height 29
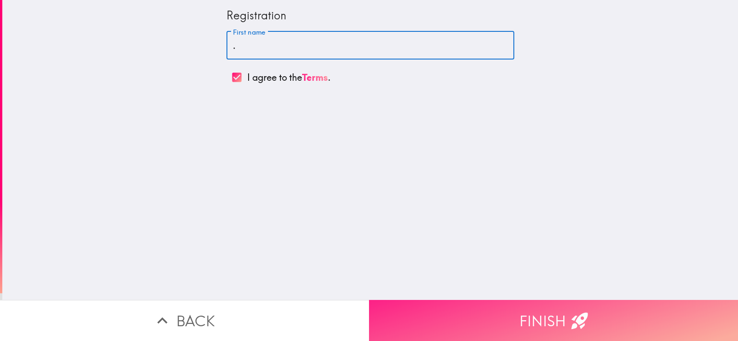
type input "."
click at [547, 303] on button "Finish" at bounding box center [553, 320] width 369 height 41
